Goal: Task Accomplishment & Management: Use online tool/utility

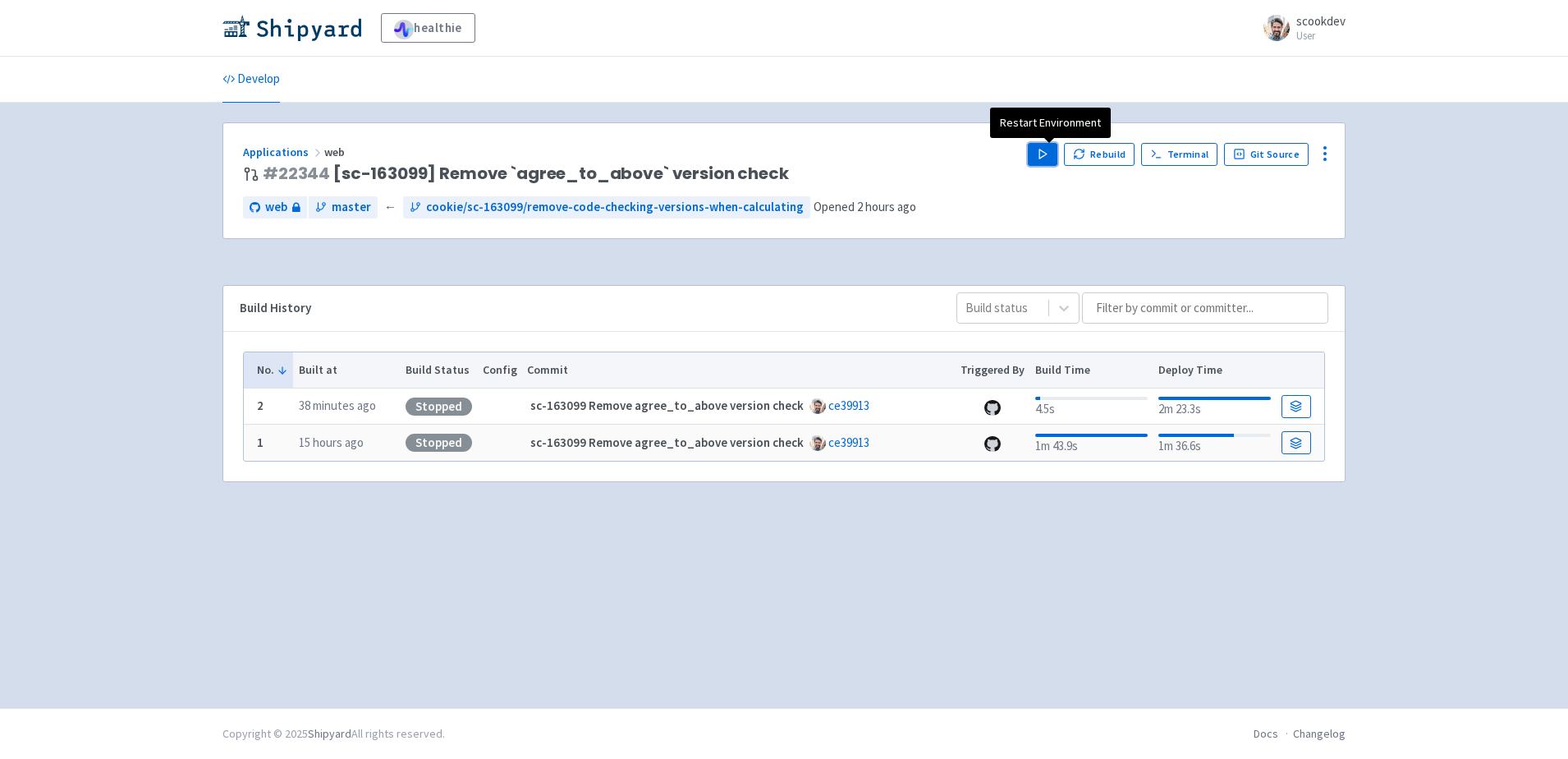
click at [1045, 151] on icon "button" at bounding box center [1043, 154] width 13 height 13
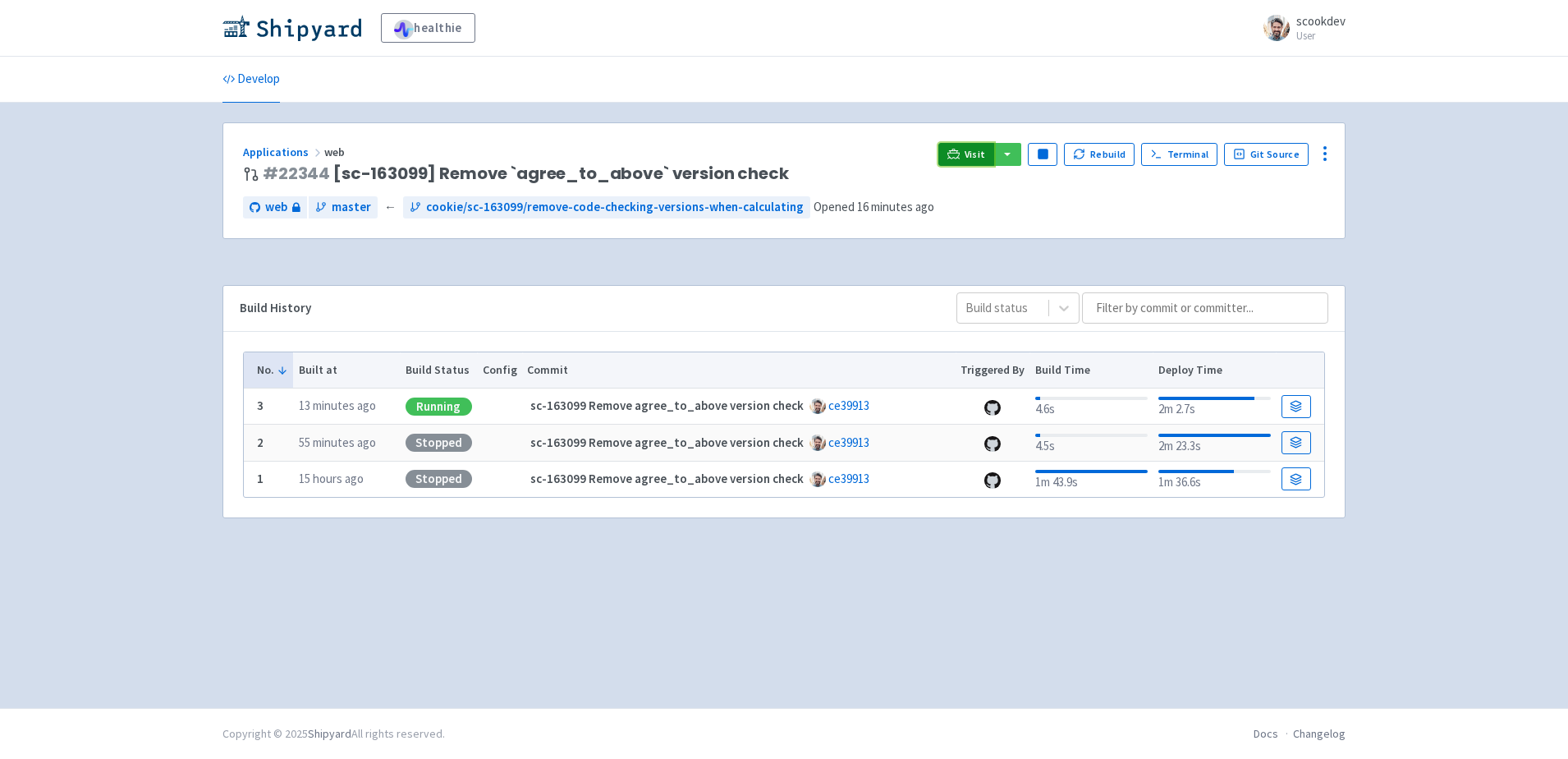
click at [975, 155] on span "Visit" at bounding box center [975, 155] width 21 height 14
click at [1324, 156] on icon at bounding box center [1325, 153] width 19 height 19
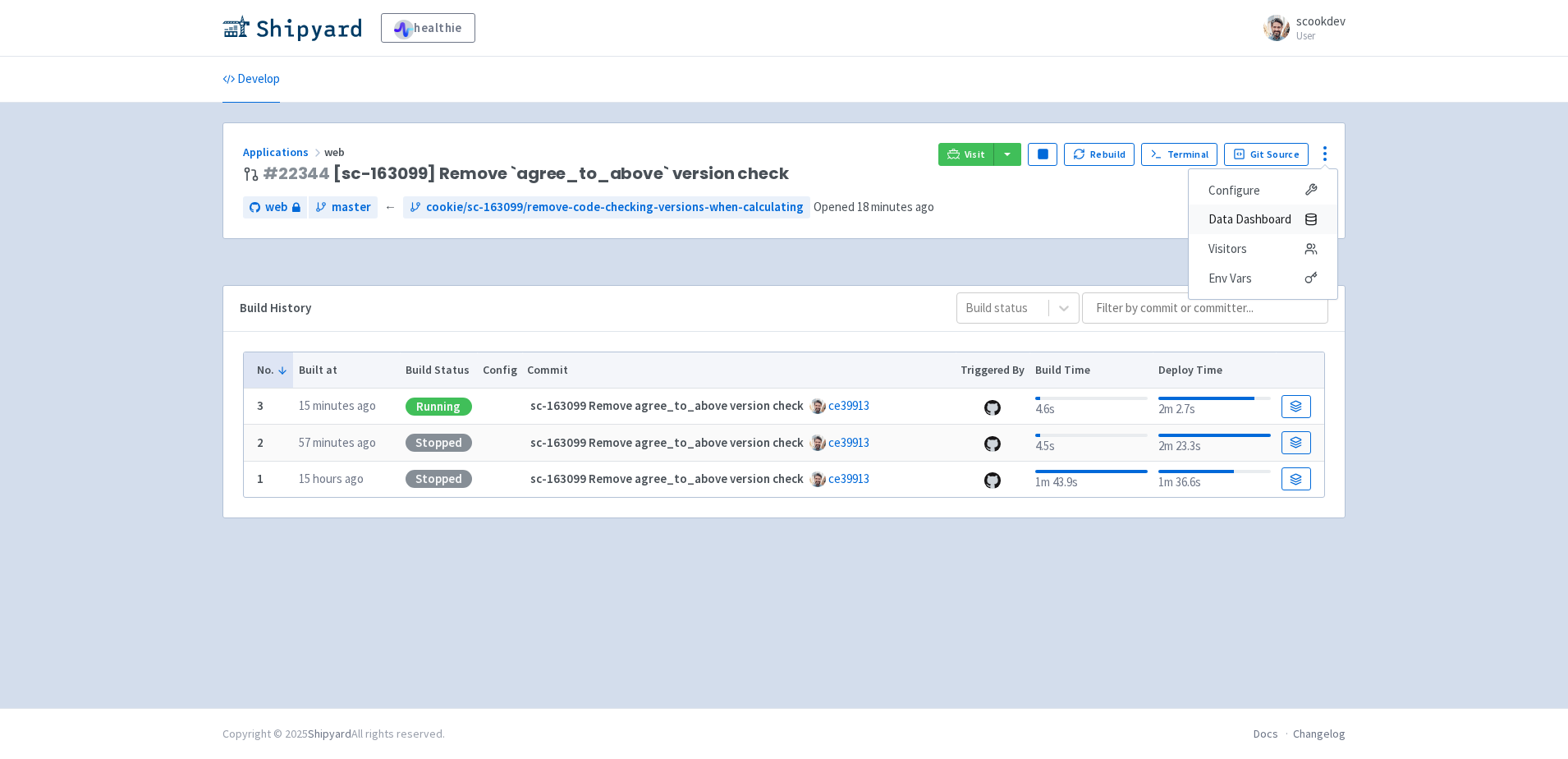
click at [1259, 215] on span "Data Dashboard" at bounding box center [1250, 219] width 83 height 23
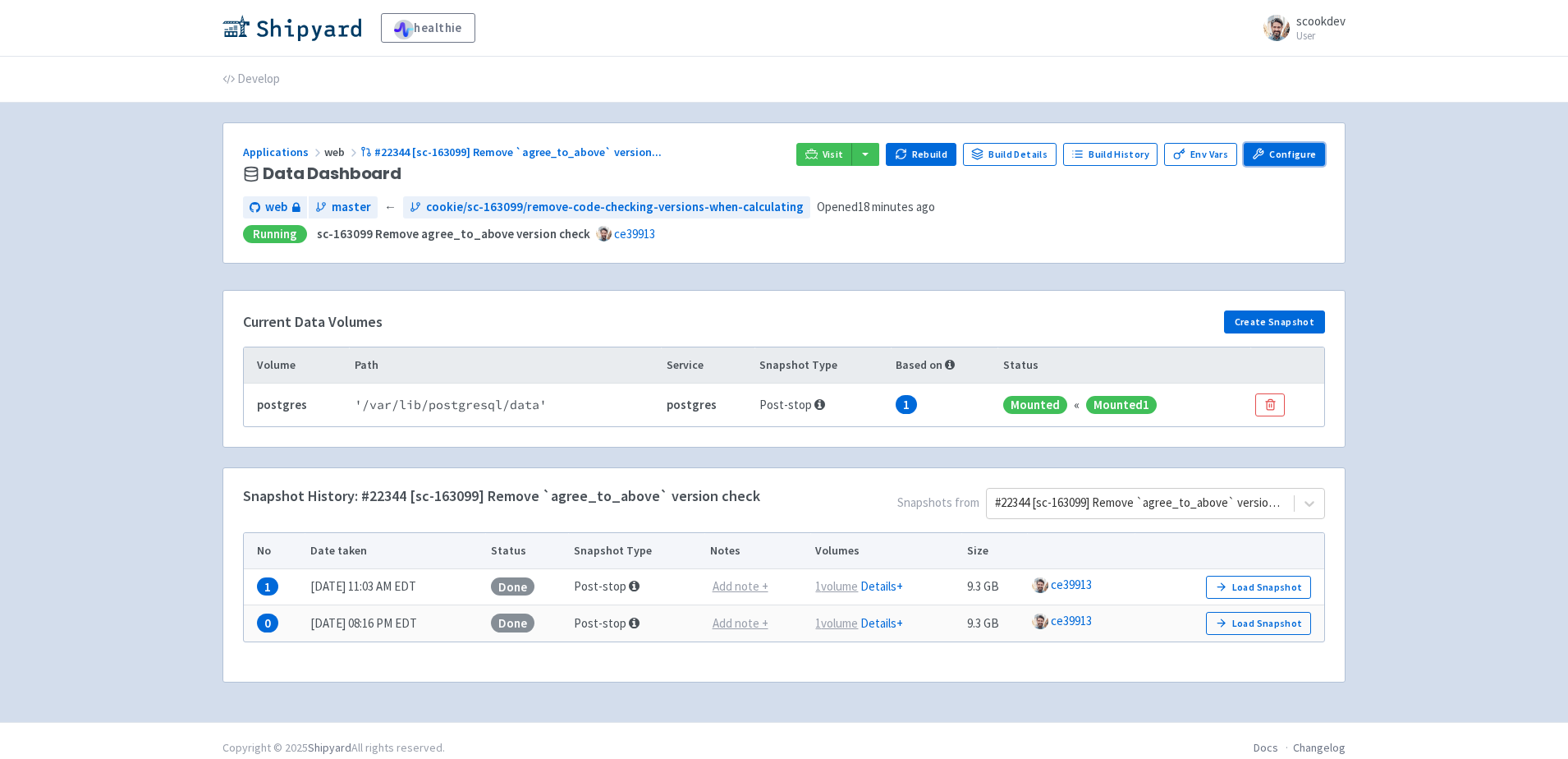
click at [1280, 150] on link "Configure" at bounding box center [1284, 154] width 81 height 23
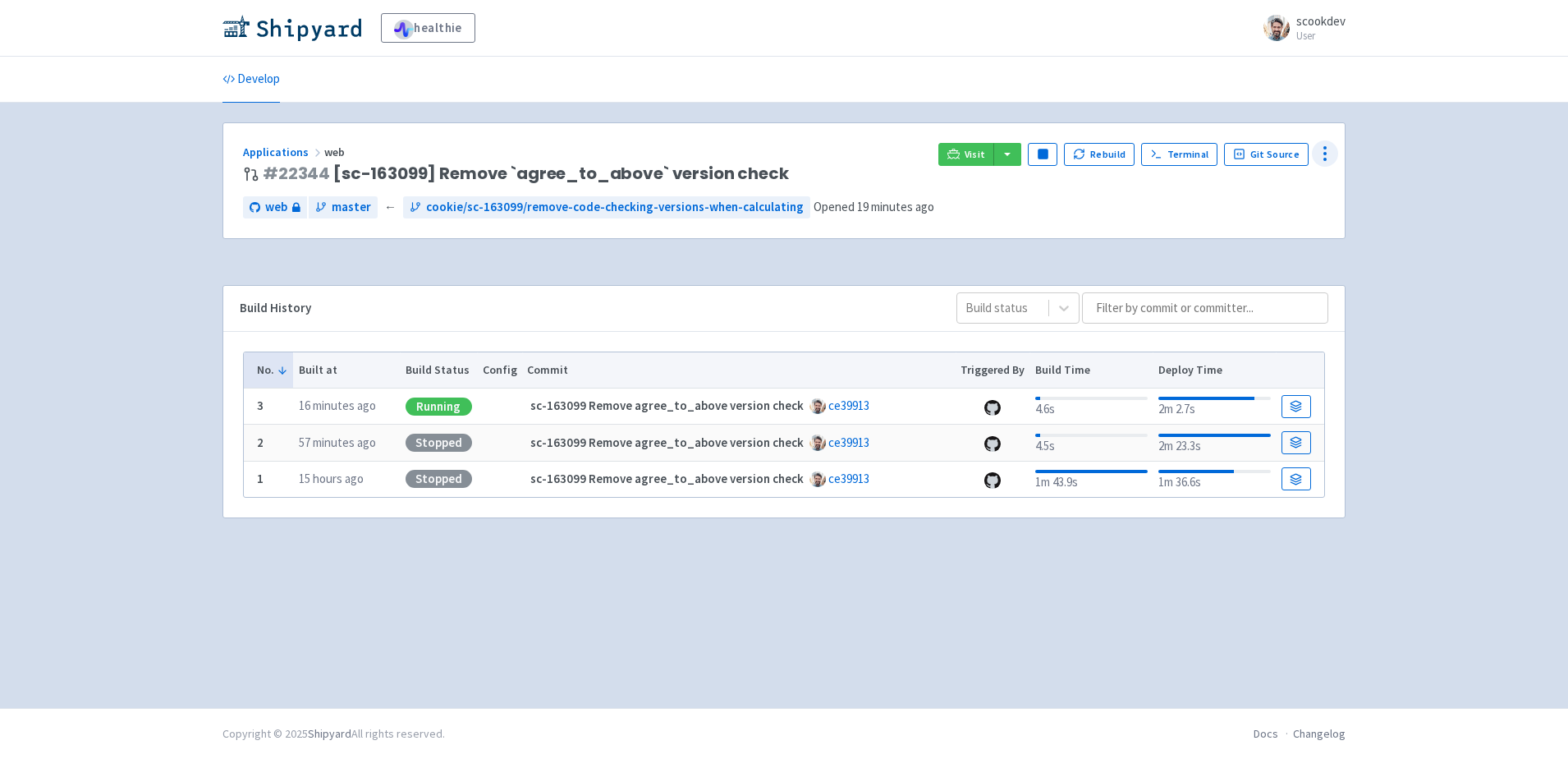
click at [1333, 148] on icon at bounding box center [1325, 153] width 19 height 19
click at [1251, 218] on span "Data Dashboard" at bounding box center [1250, 219] width 83 height 23
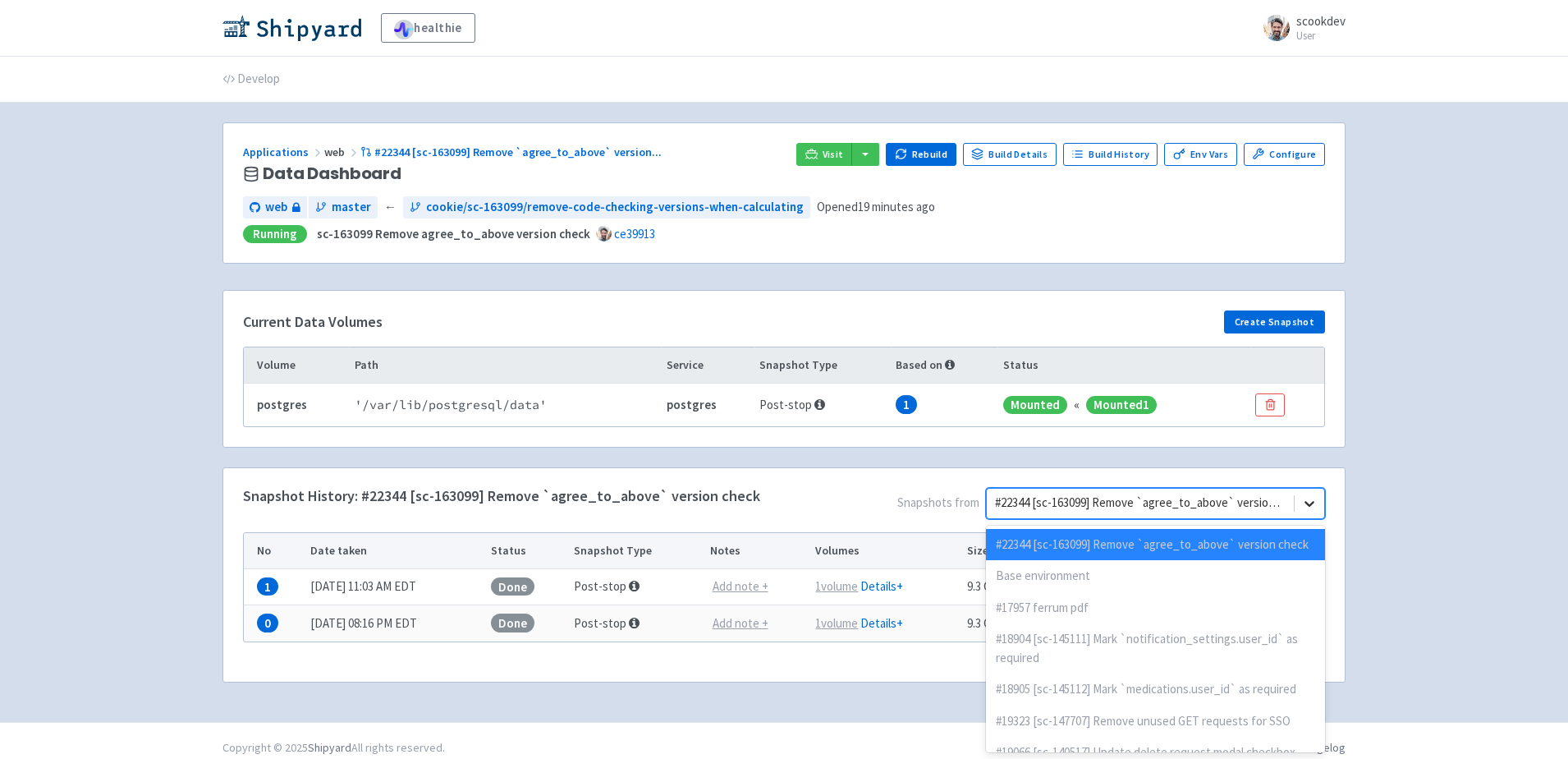
scroll to position [14, 0]
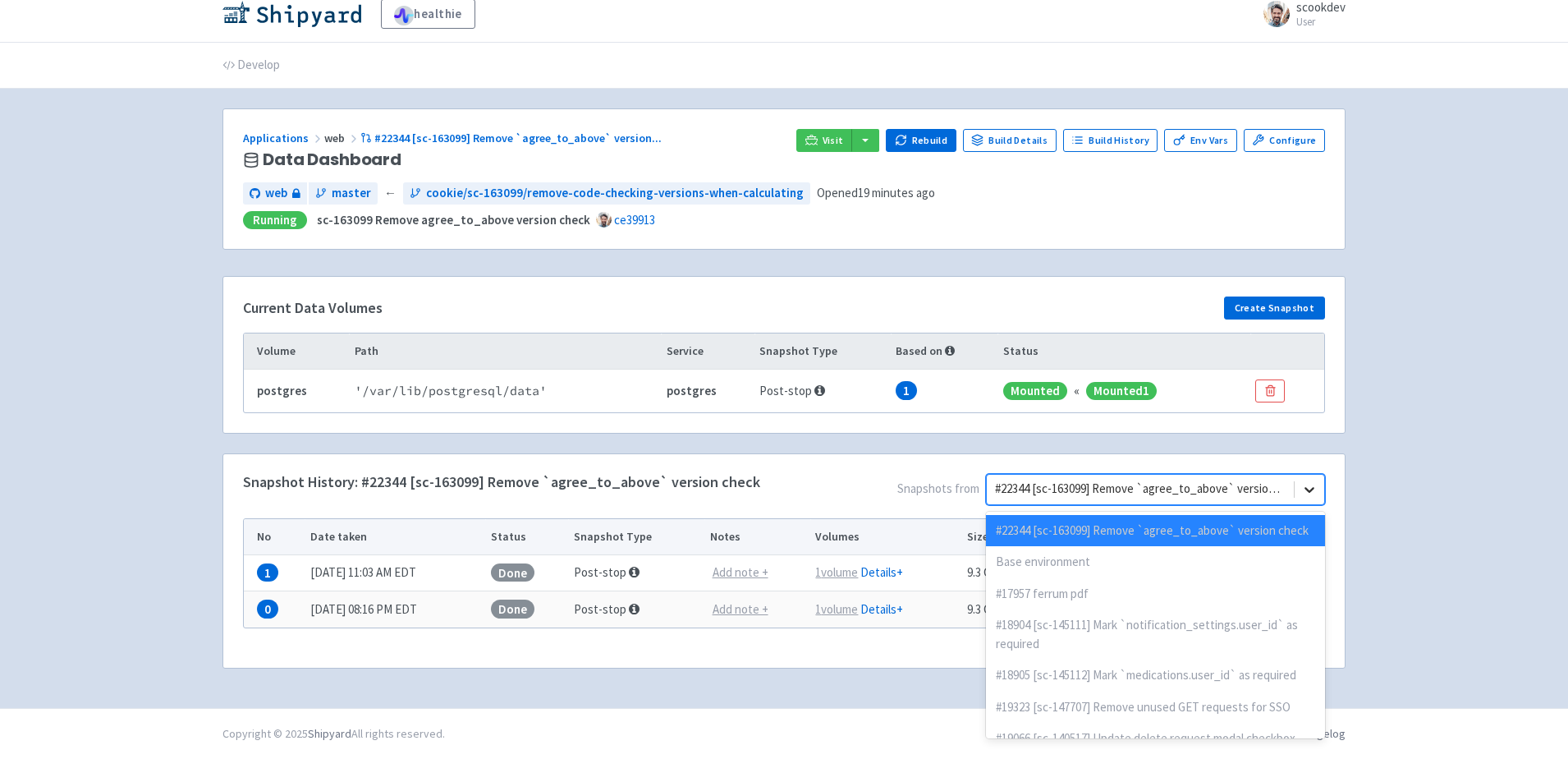
click at [1315, 507] on span "Snapshots from option #22344 [sc-163099] Remove `agree_to_above` version check …" at bounding box center [1042, 492] width 565 height 38
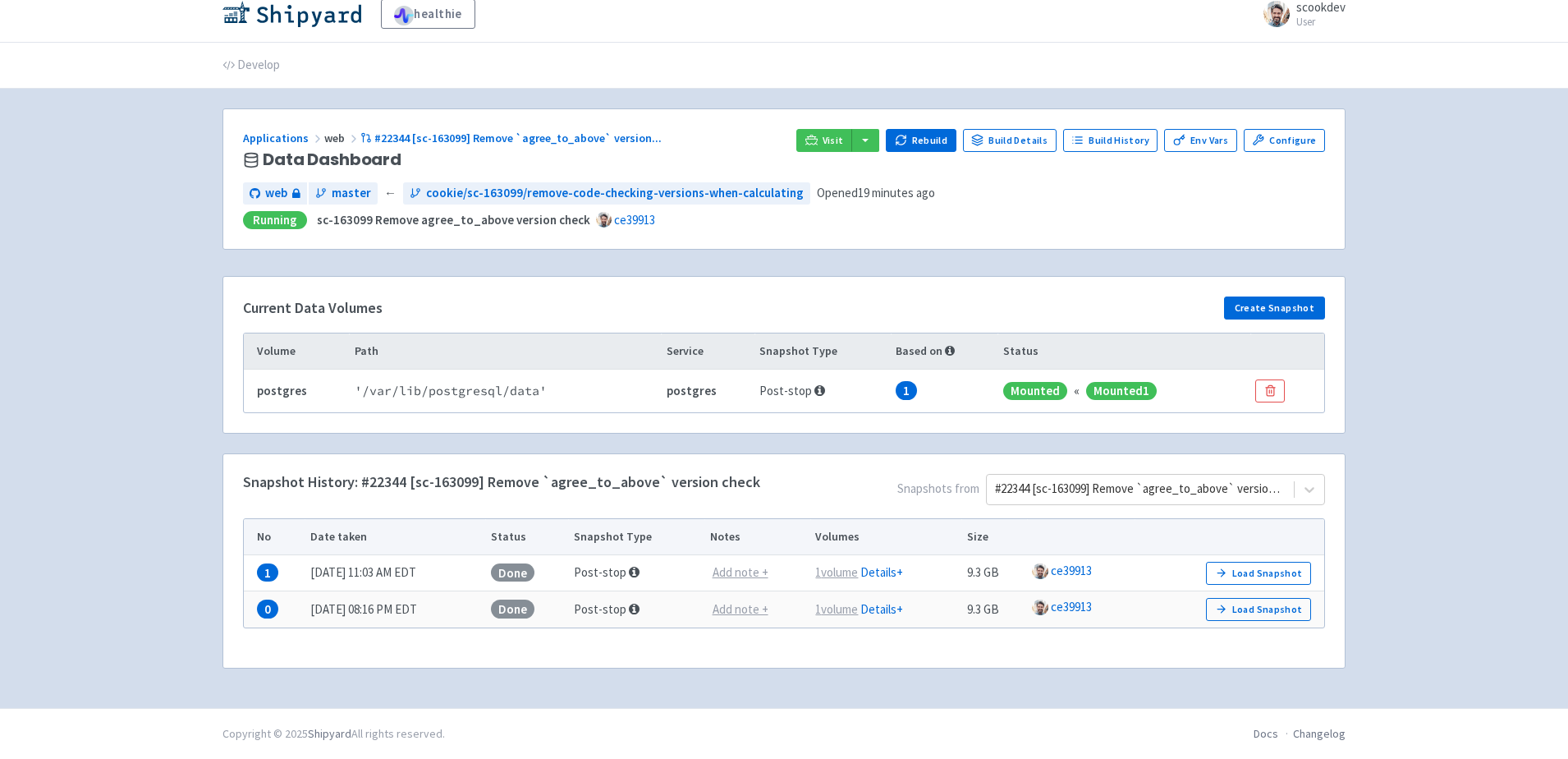
click at [1415, 468] on div "healthie scookdev User Profile Sign out Develop" at bounding box center [784, 346] width 1568 height 722
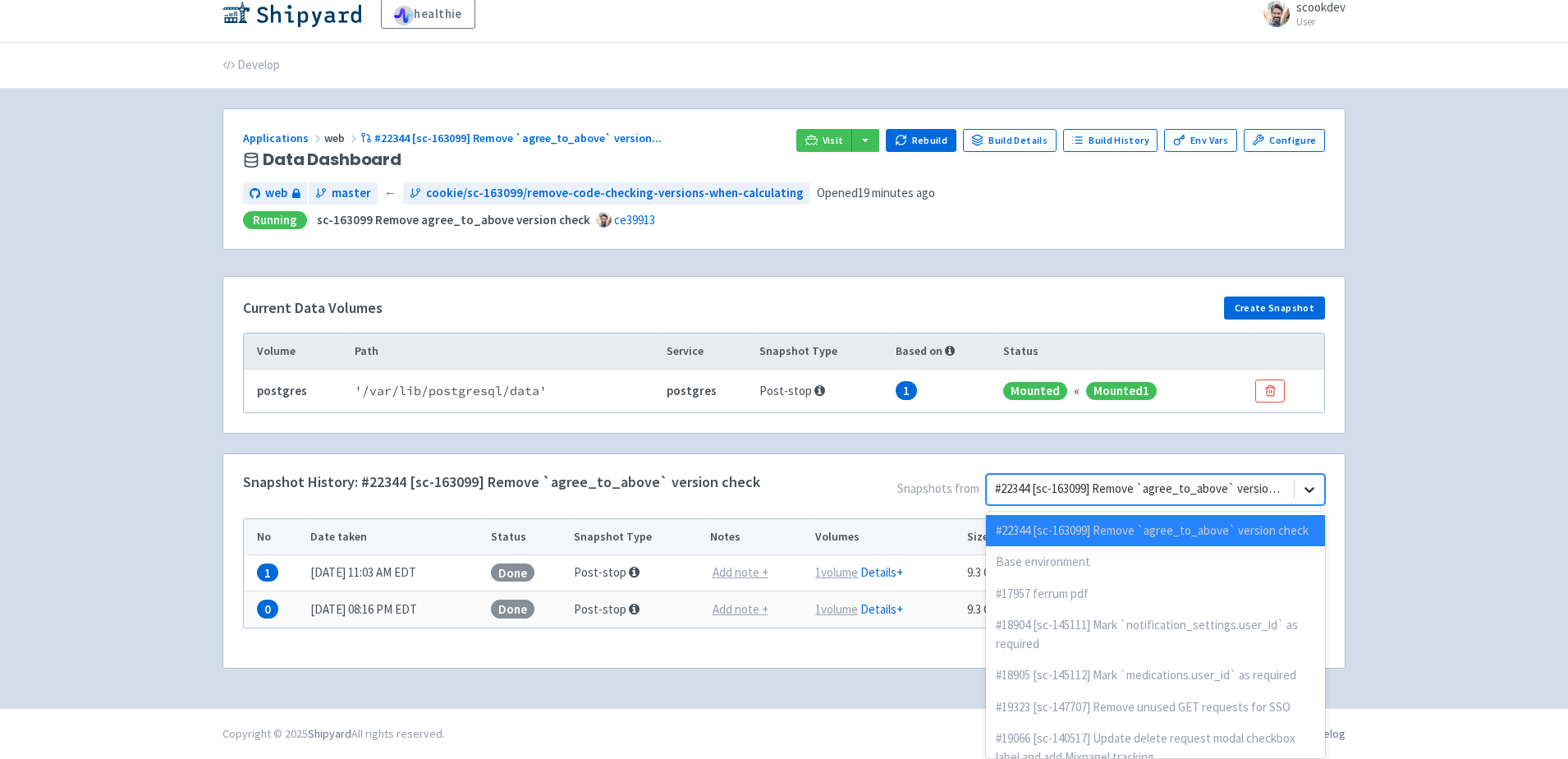
click at [1312, 486] on icon at bounding box center [1309, 489] width 16 height 16
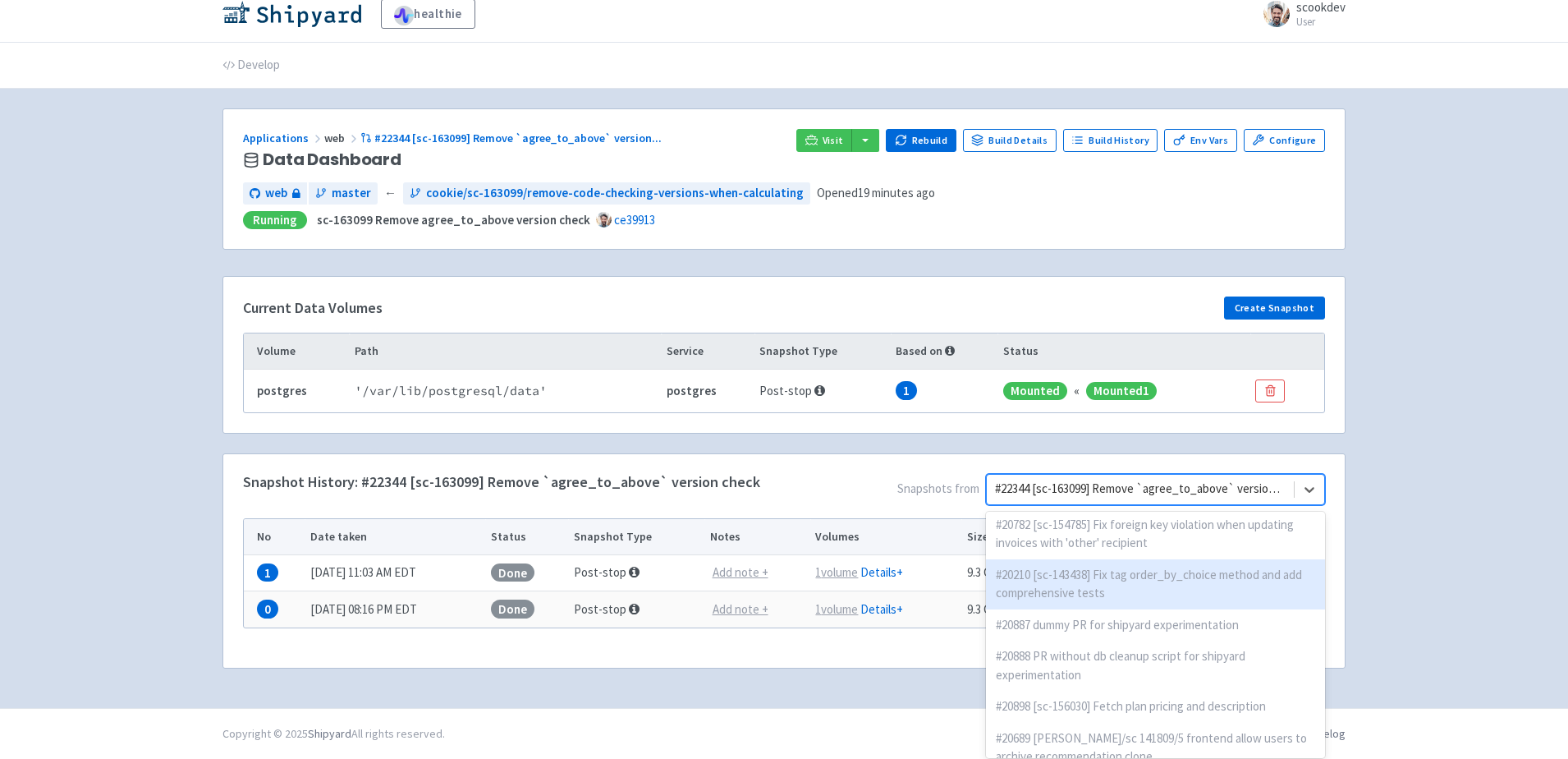
scroll to position [0, 0]
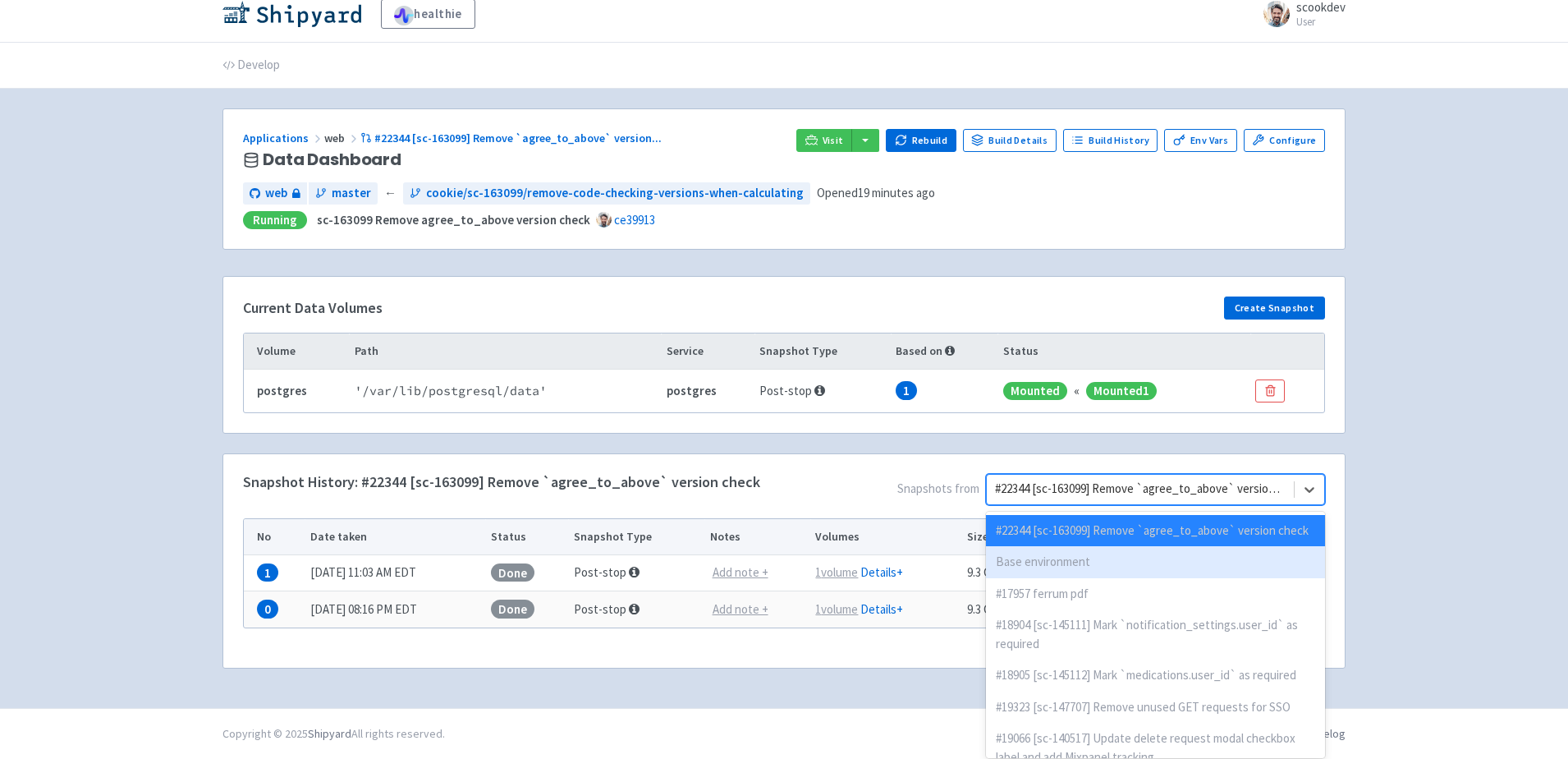
click at [1531, 464] on div "healthie scookdev User Profile Sign out Develop" at bounding box center [784, 346] width 1568 height 722
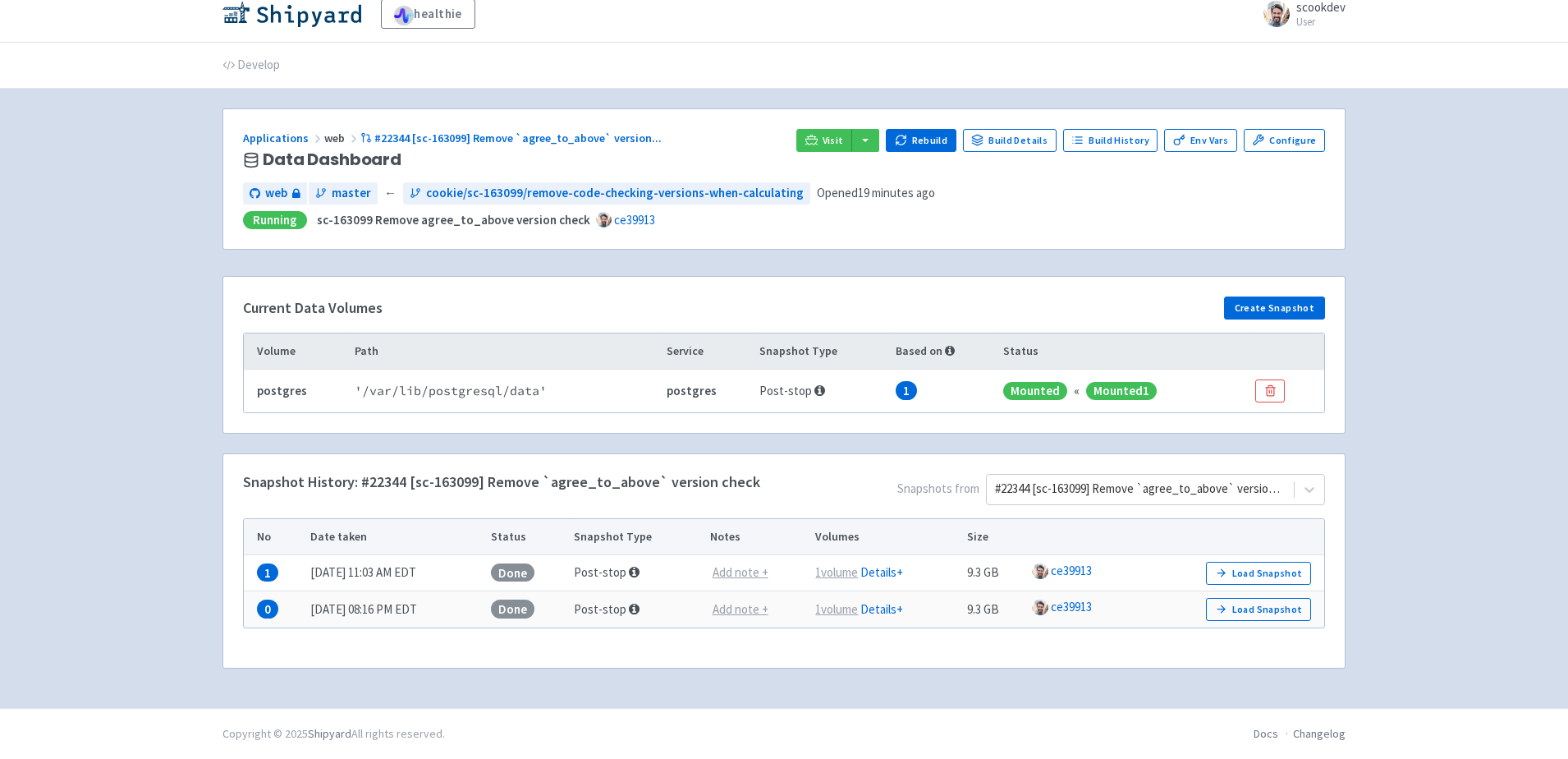
click at [1524, 464] on div "healthie scookdev User Profile Sign out Develop" at bounding box center [784, 346] width 1568 height 722
